Goal: Task Accomplishment & Management: Manage account settings

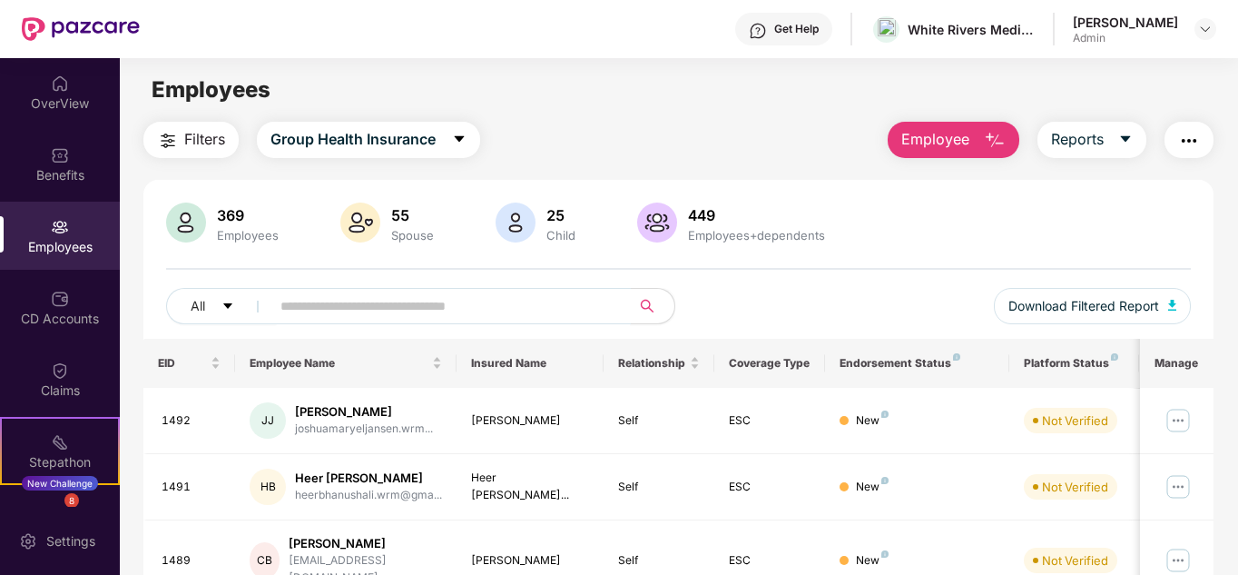
click at [370, 296] on input "text" at bounding box center [444, 305] width 326 height 27
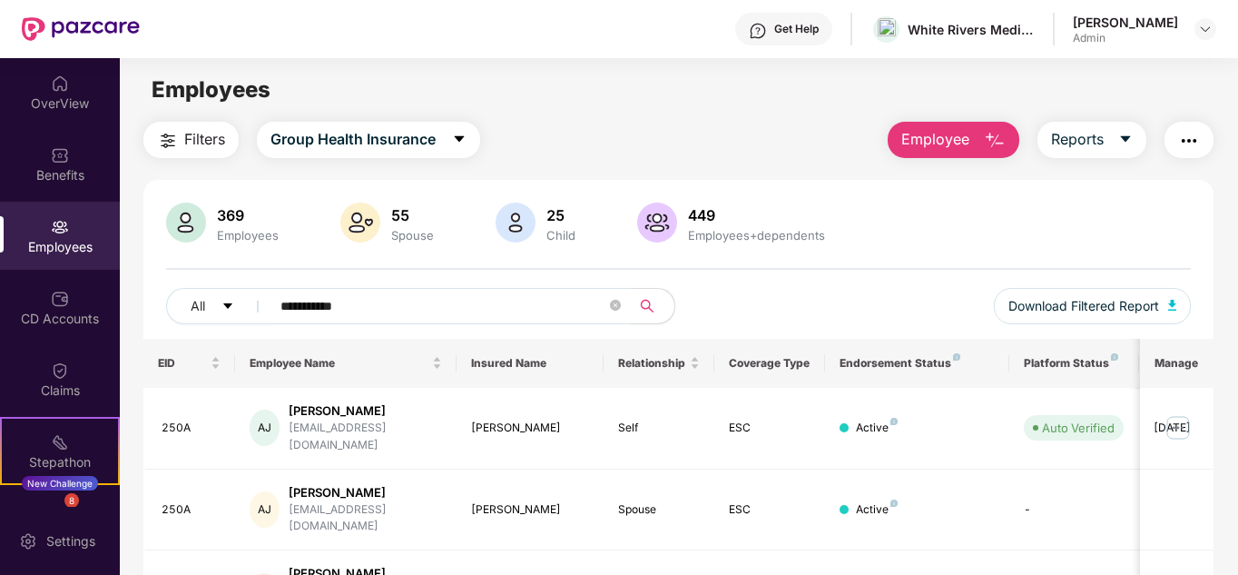
scroll to position [46, 0]
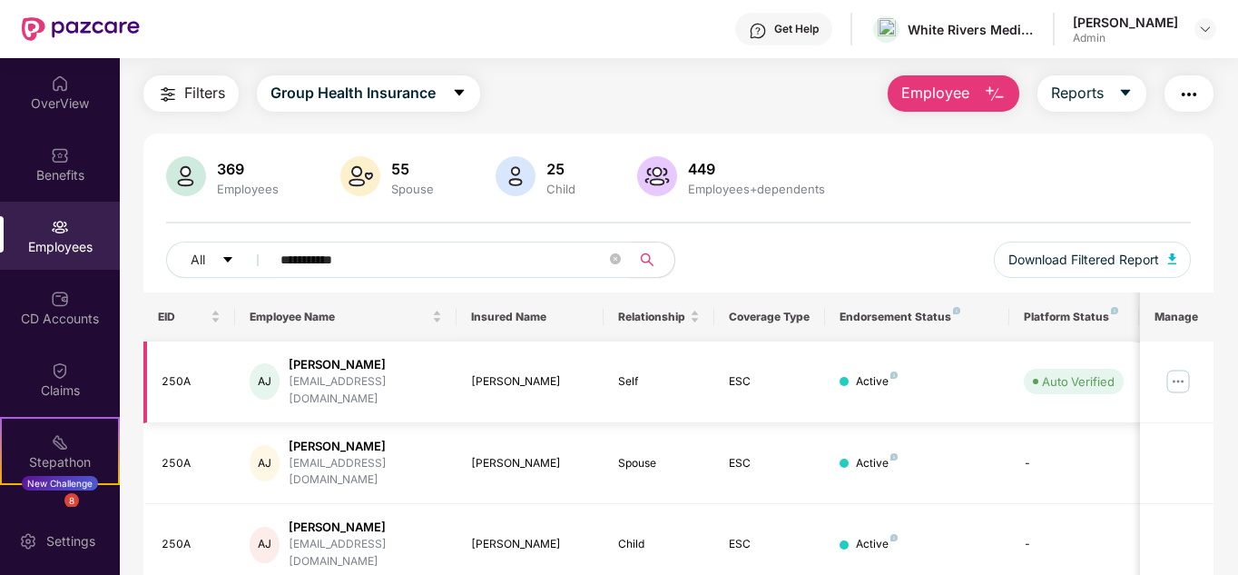
type input "**********"
click at [1181, 373] on img at bounding box center [1178, 381] width 29 height 29
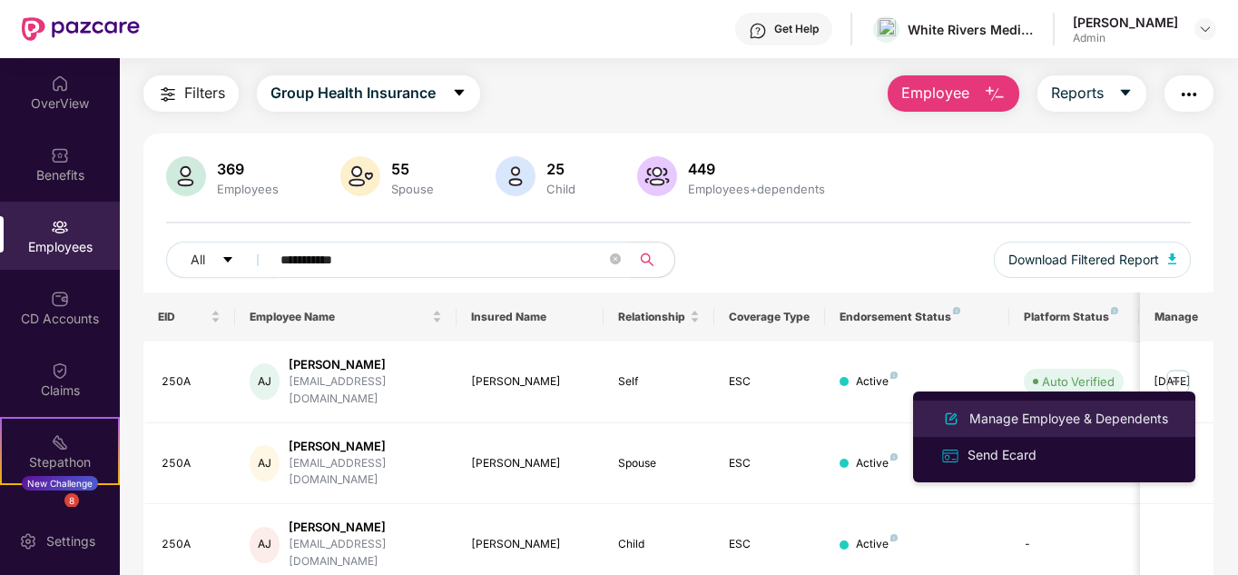
click at [1020, 410] on div "Manage Employee & Dependents" at bounding box center [1069, 419] width 206 height 20
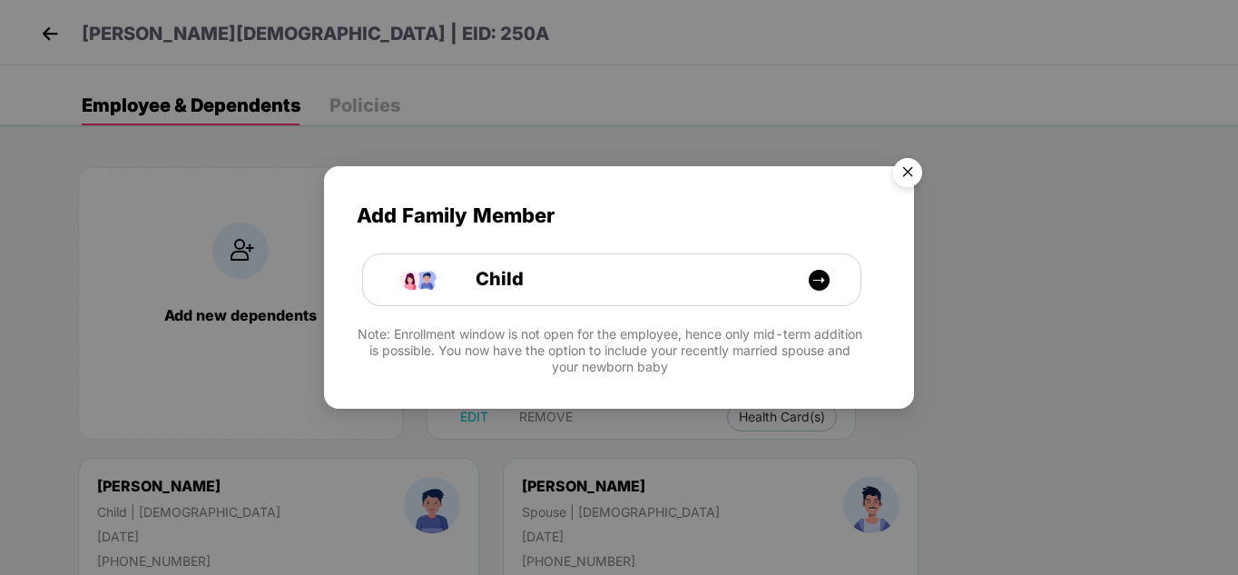
click at [900, 173] on img "Close" at bounding box center [907, 175] width 51 height 51
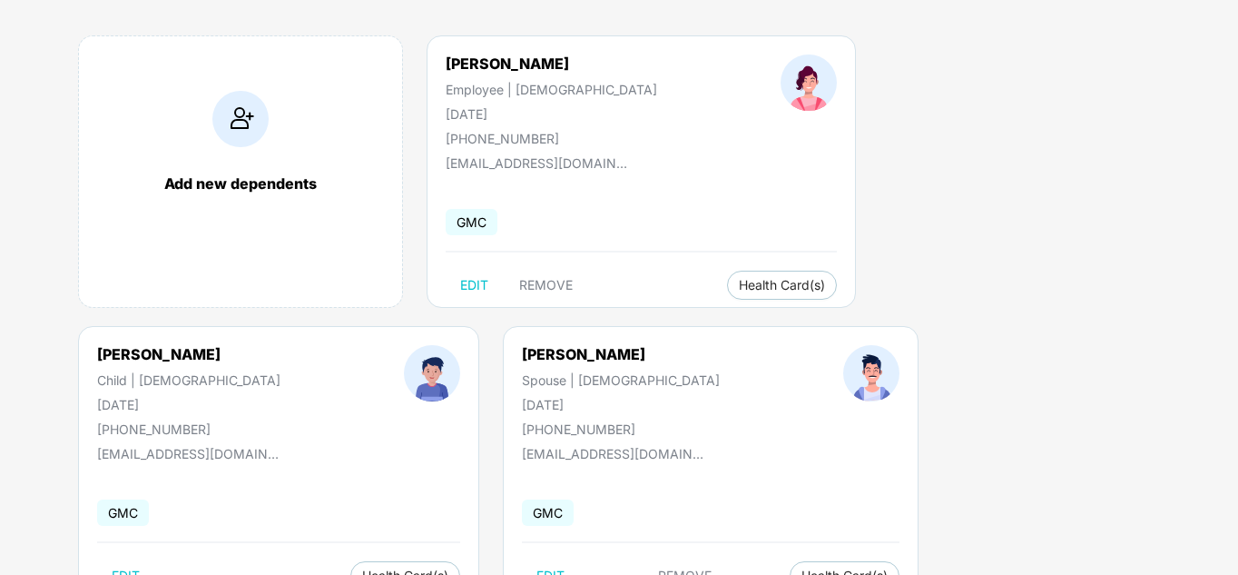
scroll to position [142, 0]
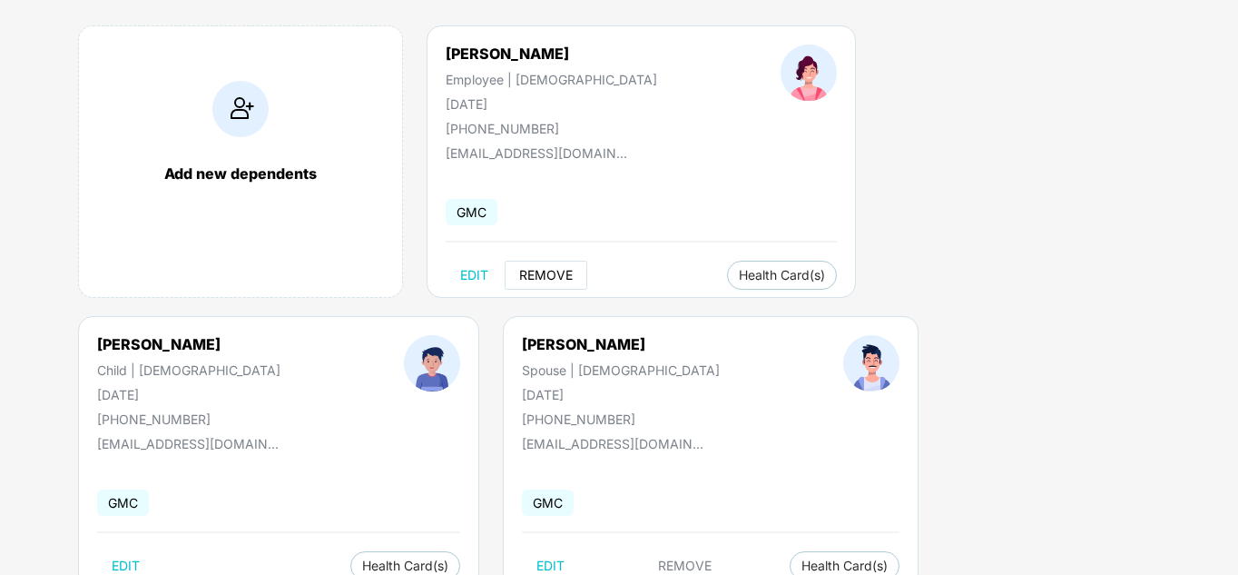
click at [547, 263] on button "REMOVE" at bounding box center [546, 275] width 83 height 29
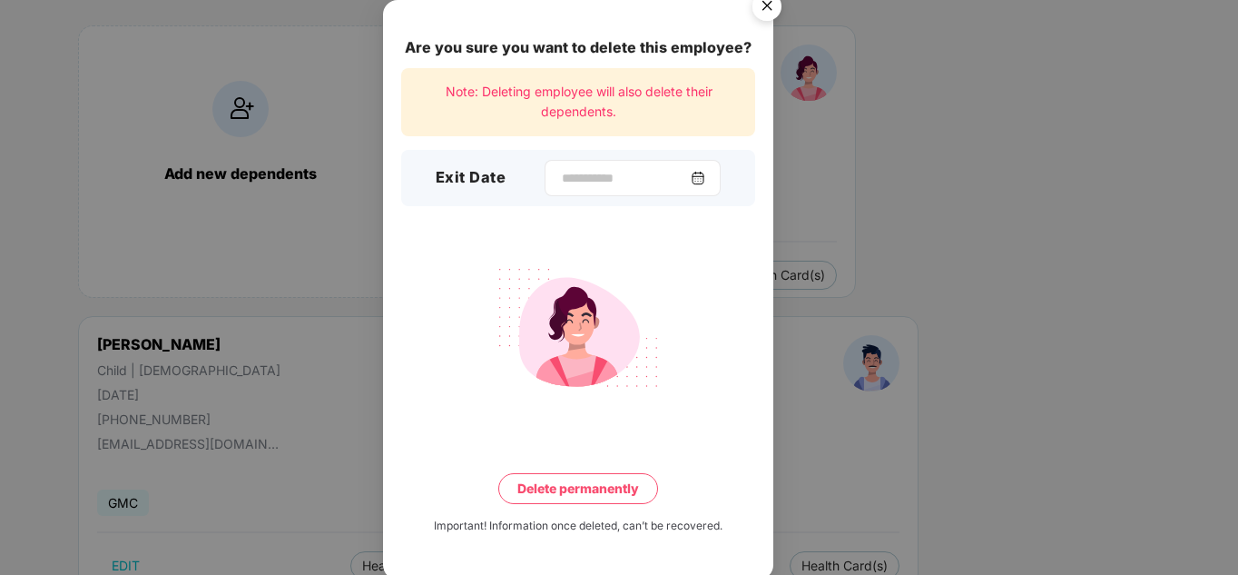
click at [702, 174] on img at bounding box center [698, 178] width 15 height 15
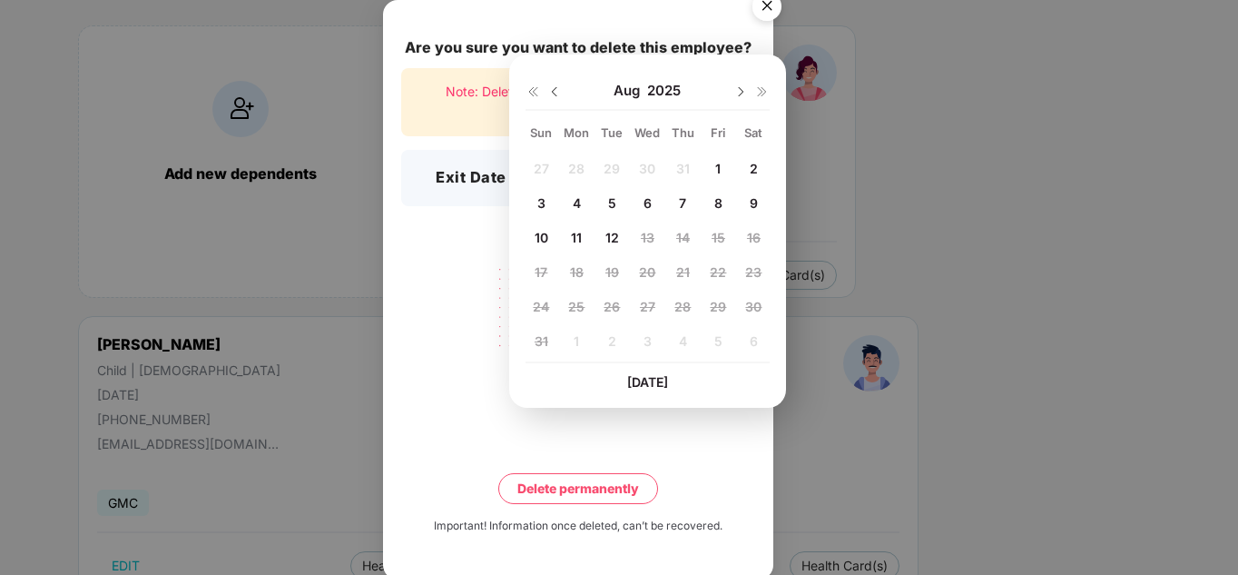
click at [717, 173] on span "1" at bounding box center [717, 168] width 5 height 15
type input "**********"
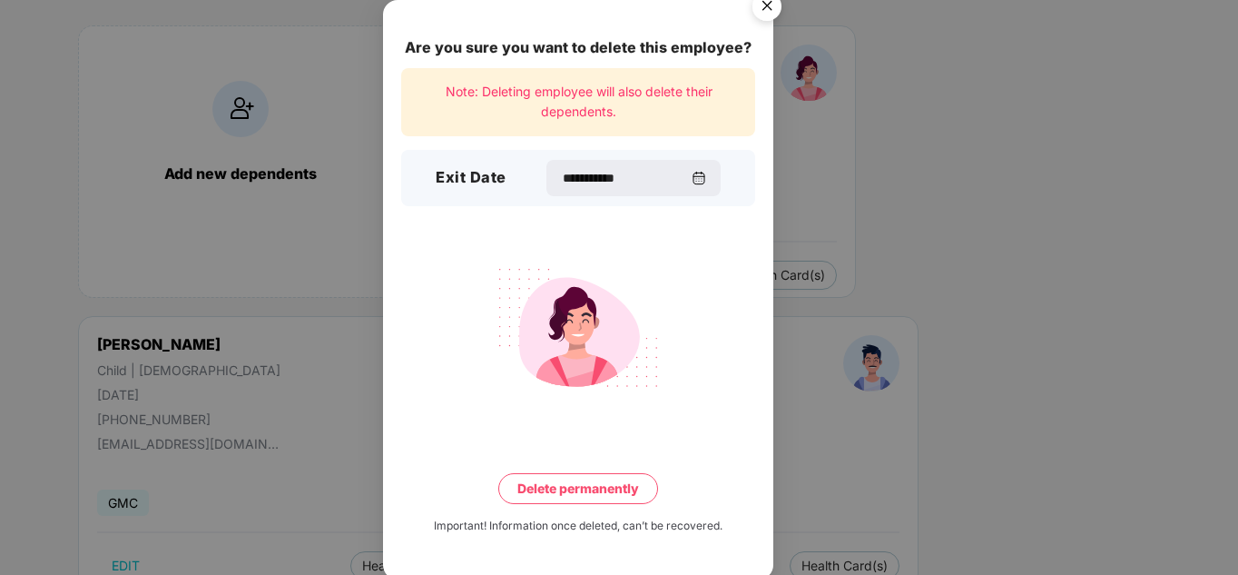
click at [602, 495] on button "Delete permanently" at bounding box center [578, 488] width 160 height 31
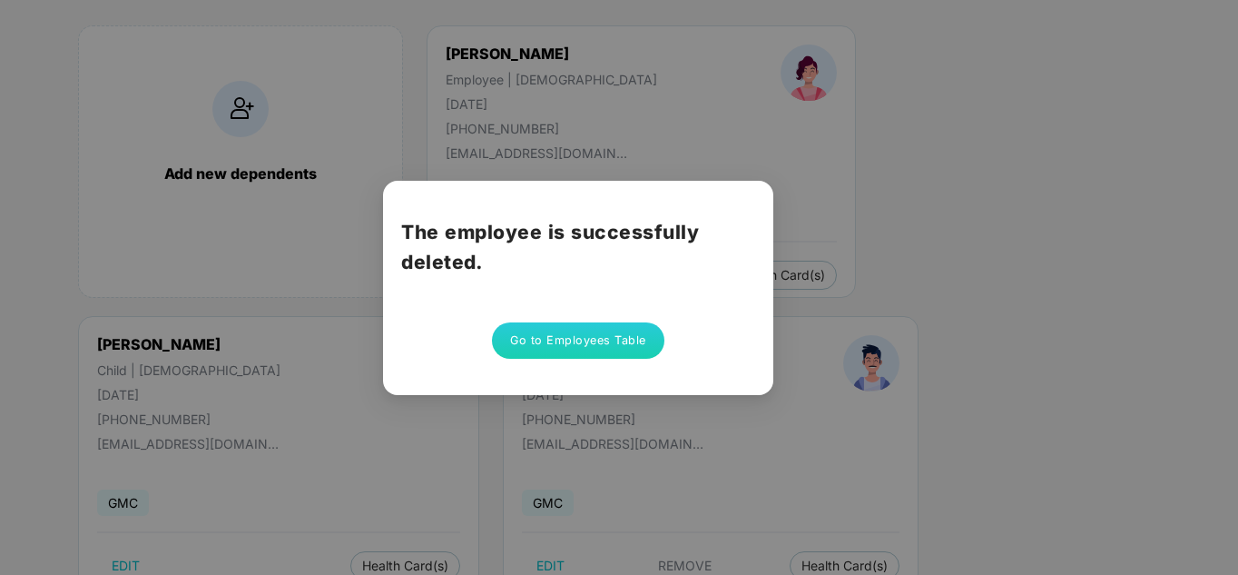
click at [551, 340] on button "Go to Employees Table" at bounding box center [578, 340] width 173 height 36
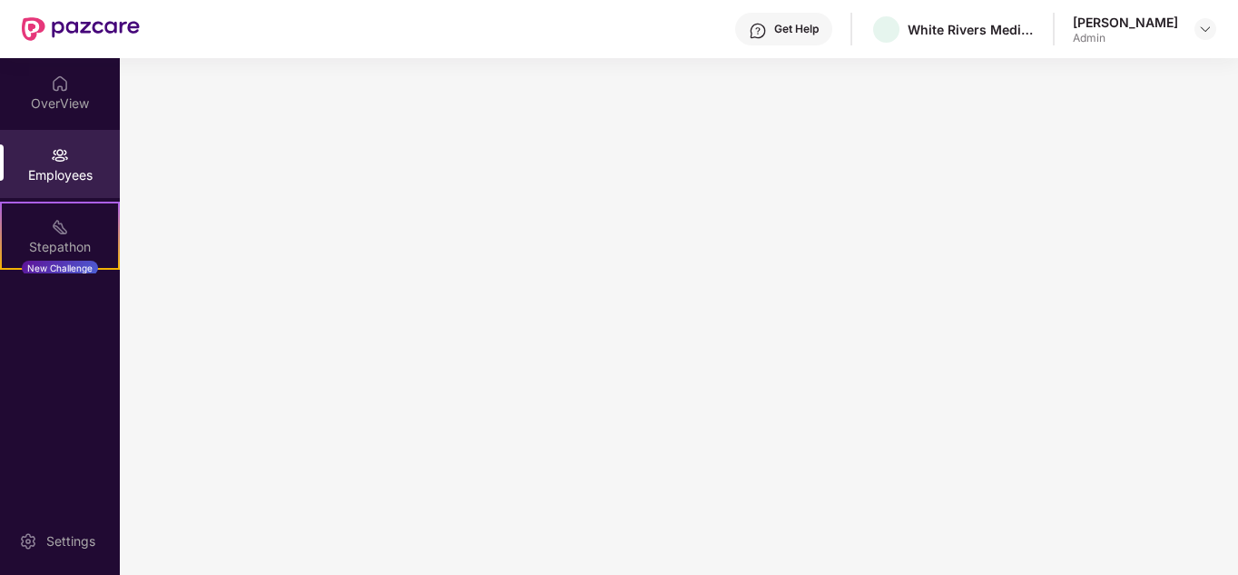
scroll to position [0, 0]
